Goal: Information Seeking & Learning: Check status

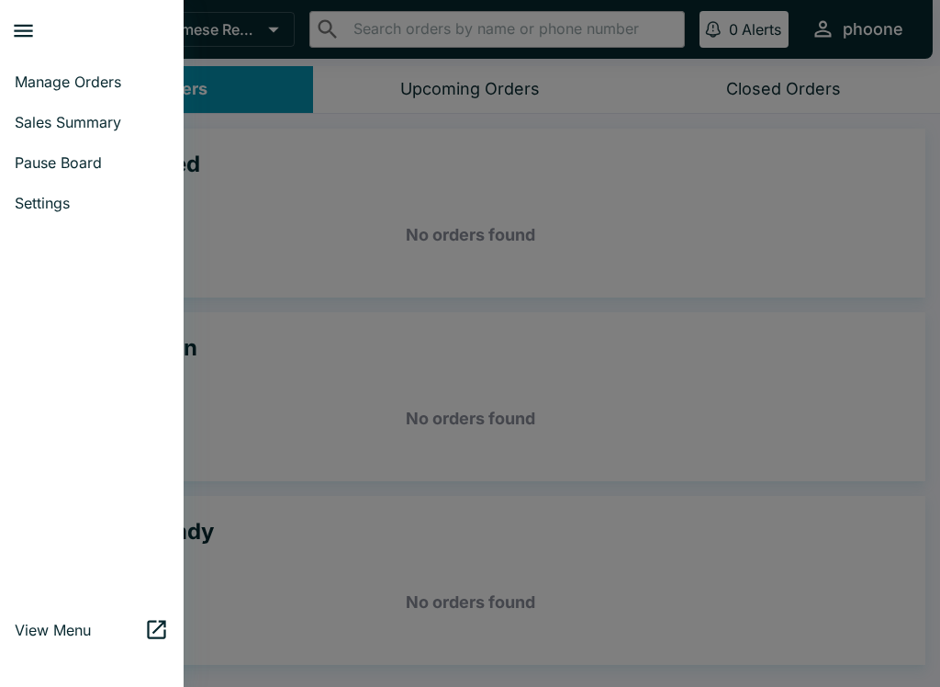
click at [37, 118] on span "Sales Summary" at bounding box center [92, 122] width 154 height 18
select select "03:00"
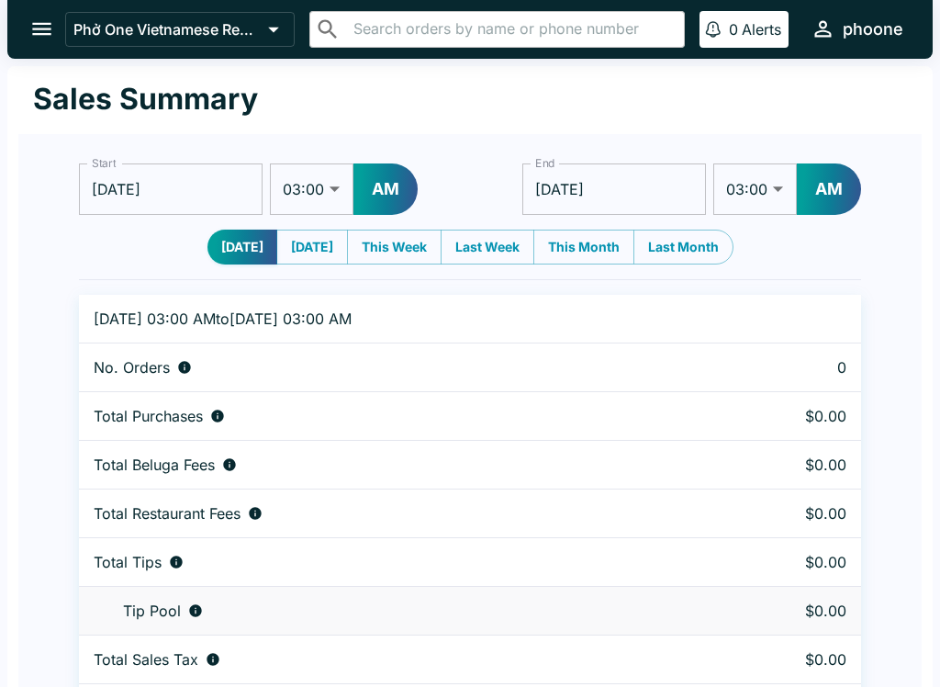
click at [296, 246] on button "[DATE]" at bounding box center [312, 247] width 72 height 35
type input "[DATE]"
click at [394, 247] on button "This Week" at bounding box center [394, 247] width 95 height 35
type input "[DATE]"
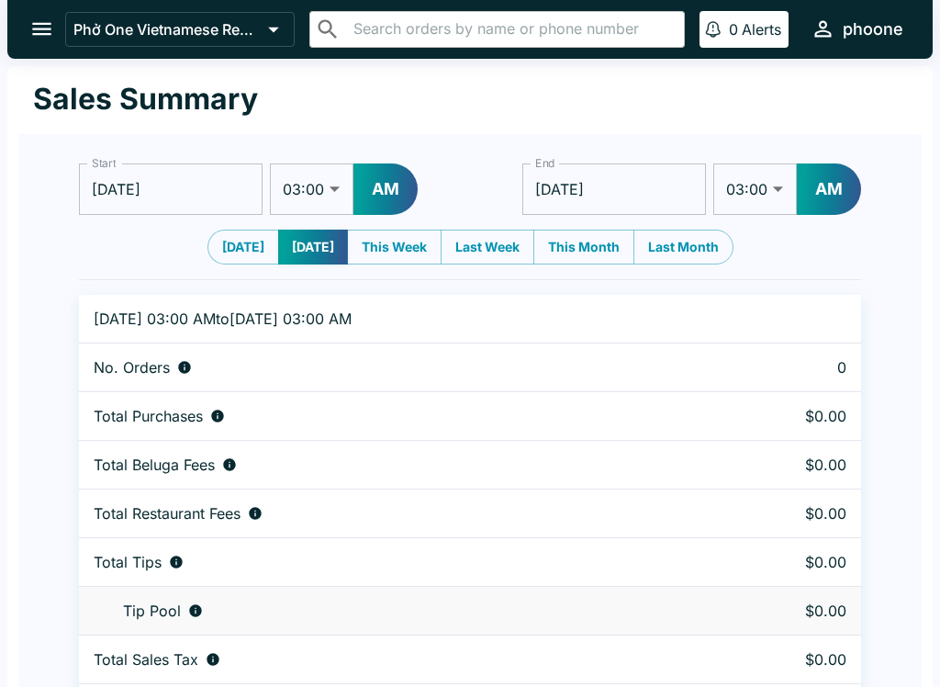
type input "[DATE]"
click at [230, 243] on button "[DATE]" at bounding box center [243, 247] width 72 height 35
type input "[DATE]"
click at [39, 16] on button "open drawer" at bounding box center [41, 29] width 47 height 47
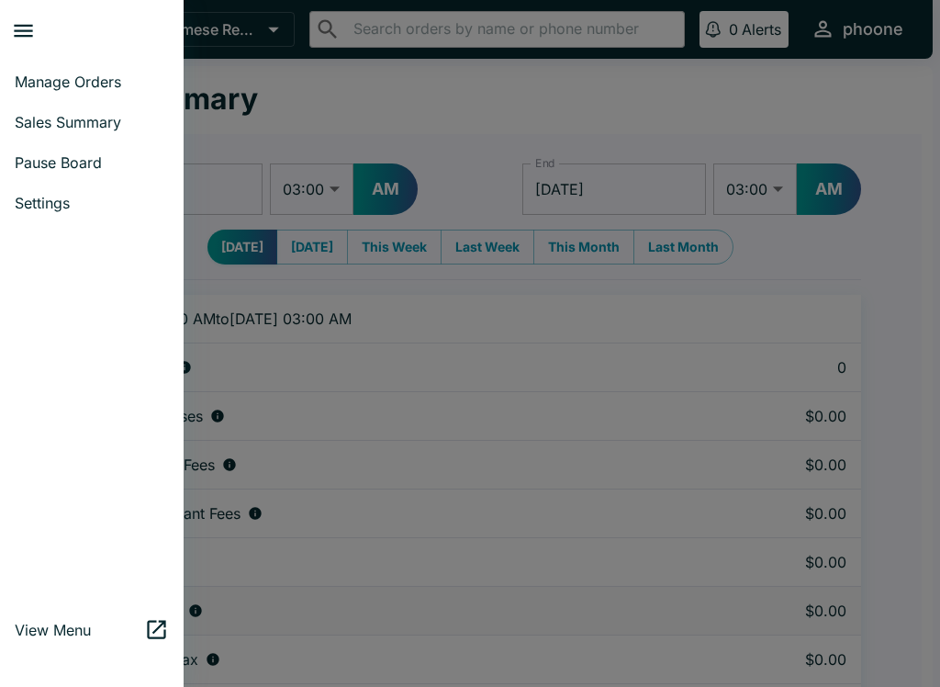
click at [48, 69] on link "Manage Orders" at bounding box center [92, 82] width 184 height 40
